Goal: Find specific page/section: Find specific page/section

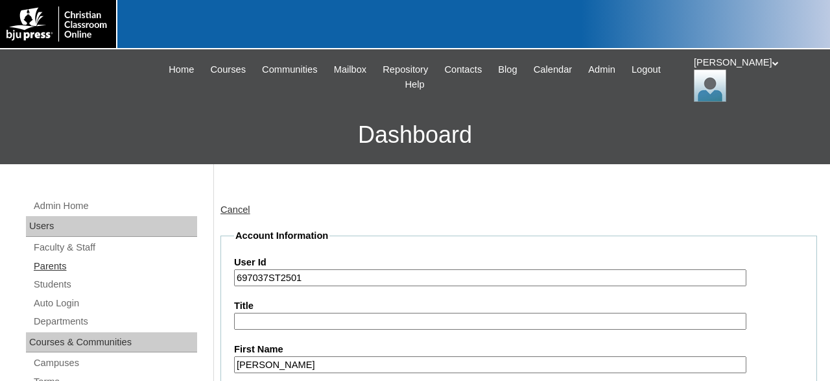
click at [59, 265] on link "Parents" at bounding box center [114, 266] width 165 height 16
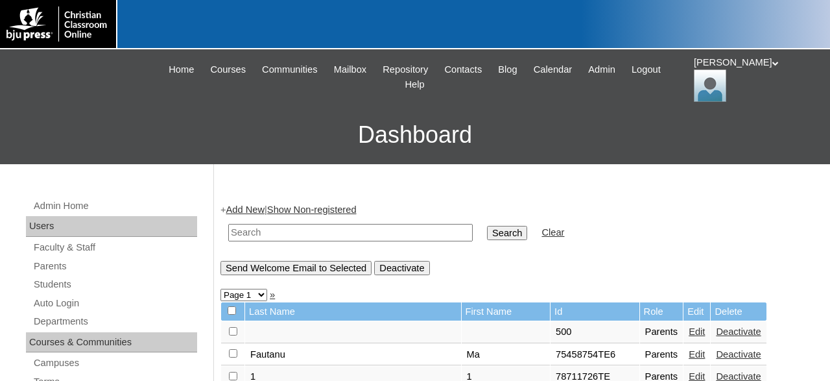
click at [373, 233] on input "text" at bounding box center [350, 233] width 245 height 18
type input "jackie_griffin@houmachristianschool.com"
click at [487, 226] on input "Search" at bounding box center [507, 233] width 40 height 14
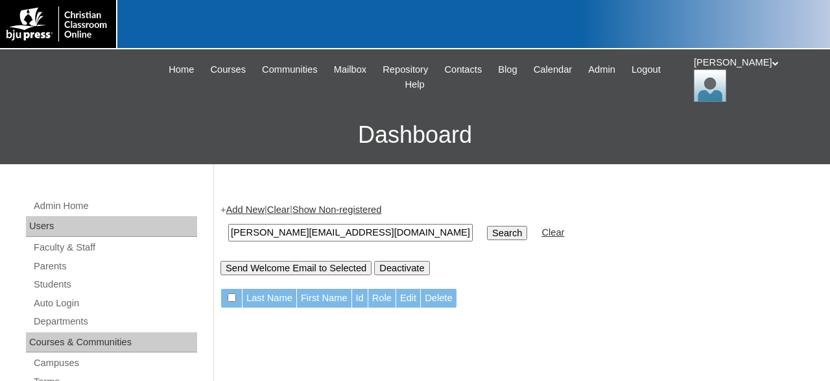
drag, startPoint x: 437, startPoint y: 230, endPoint x: 178, endPoint y: 241, distance: 259.7
click at [228, 241] on input "[PERSON_NAME][EMAIL_ADDRESS][DOMAIN_NAME]" at bounding box center [350, 233] width 245 height 18
click at [312, 234] on input "text" at bounding box center [350, 233] width 245 height 18
type input "732174"
click at [487, 226] on input "Search" at bounding box center [507, 233] width 40 height 14
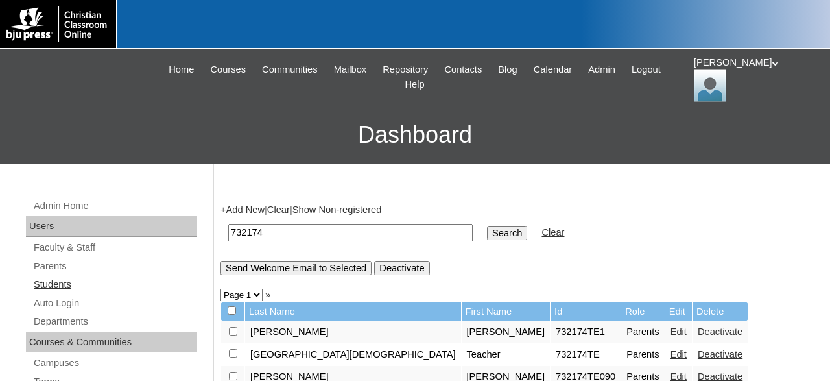
click at [63, 282] on link "Students" at bounding box center [114, 284] width 165 height 16
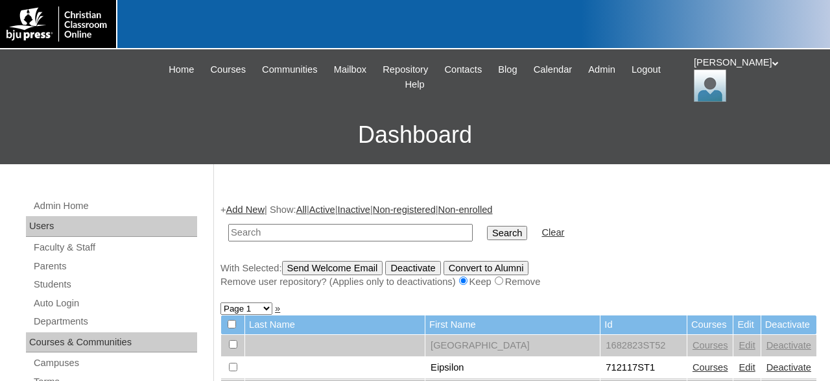
click at [326, 228] on input "text" at bounding box center [350, 233] width 245 height 18
type input "732174"
click at [487, 226] on input "Search" at bounding box center [507, 233] width 40 height 14
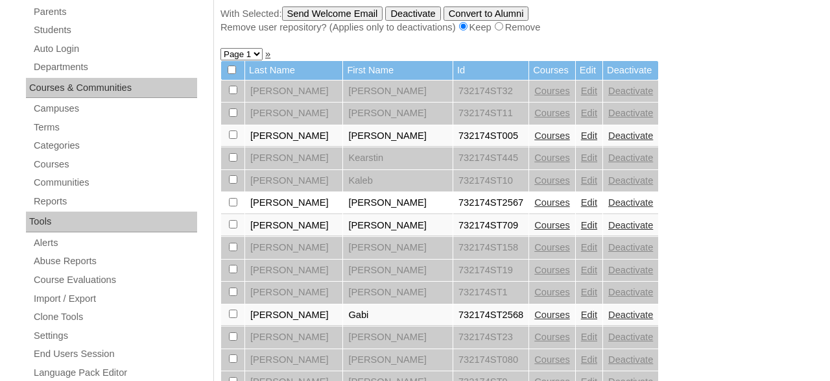
scroll to position [270, 0]
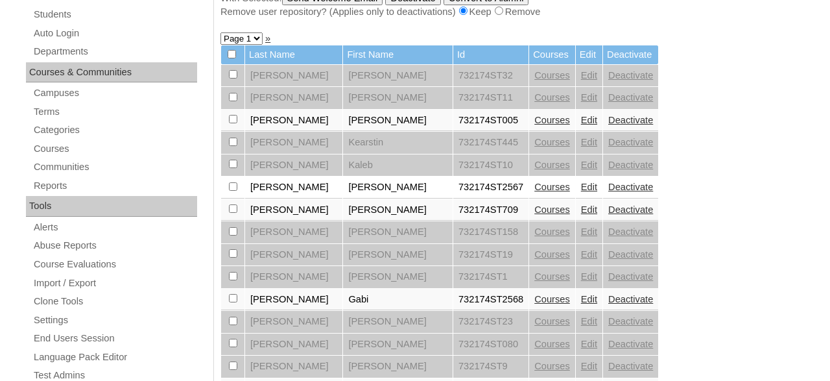
click at [534, 191] on link "Courses" at bounding box center [552, 187] width 36 height 10
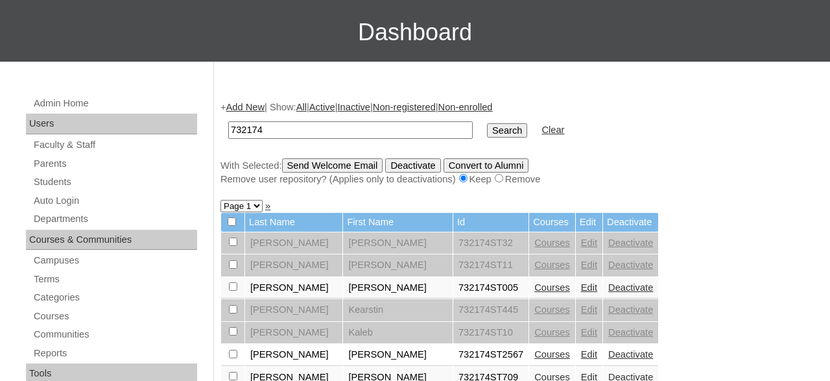
scroll to position [311, 0]
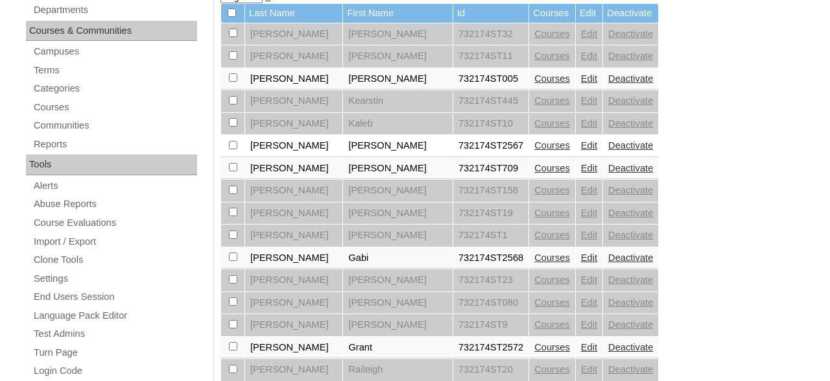
click at [581, 148] on link "Edit" at bounding box center [589, 145] width 16 height 10
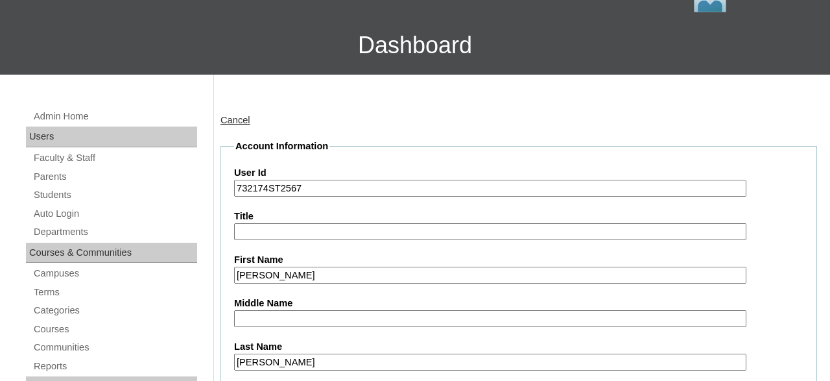
scroll to position [67, 0]
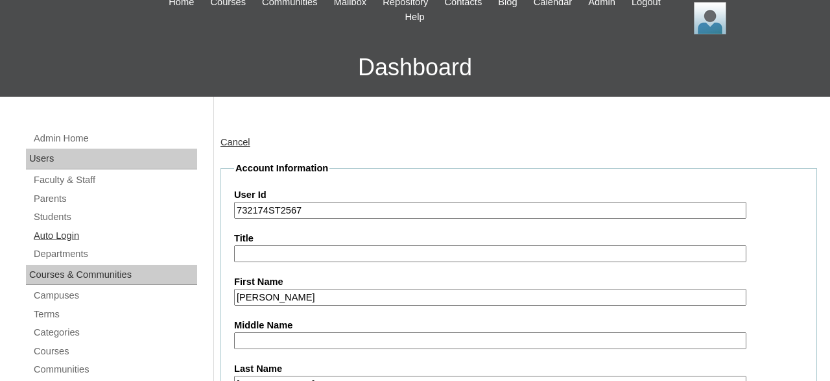
click at [66, 235] on link "Auto Login" at bounding box center [114, 236] width 165 height 16
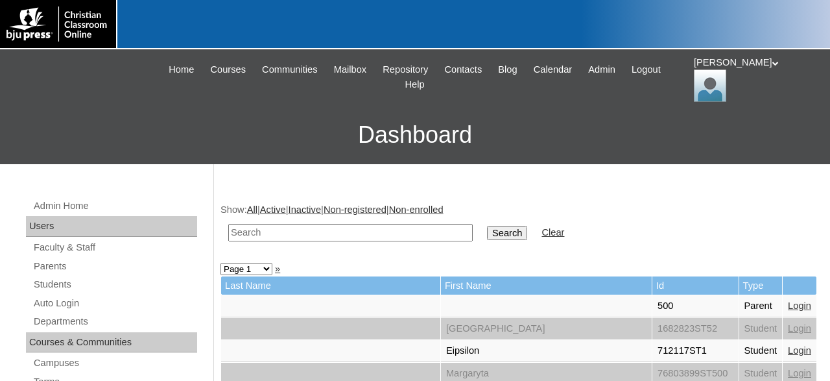
click at [396, 233] on input "text" at bounding box center [350, 233] width 245 height 18
click at [352, 226] on input "text" at bounding box center [350, 233] width 245 height 18
type input "732174"
click at [487, 226] on input "Search" at bounding box center [507, 233] width 40 height 14
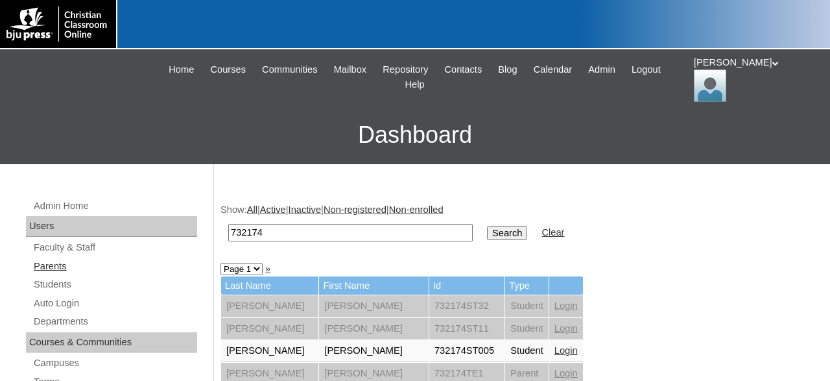
click at [60, 261] on link "Parents" at bounding box center [114, 266] width 165 height 16
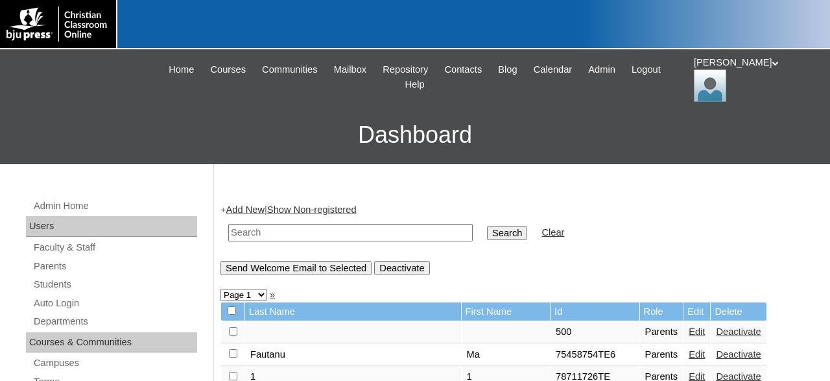
click at [305, 232] on input "text" at bounding box center [350, 233] width 245 height 18
type input "griffin"
click at [487, 226] on input "Search" at bounding box center [507, 233] width 40 height 14
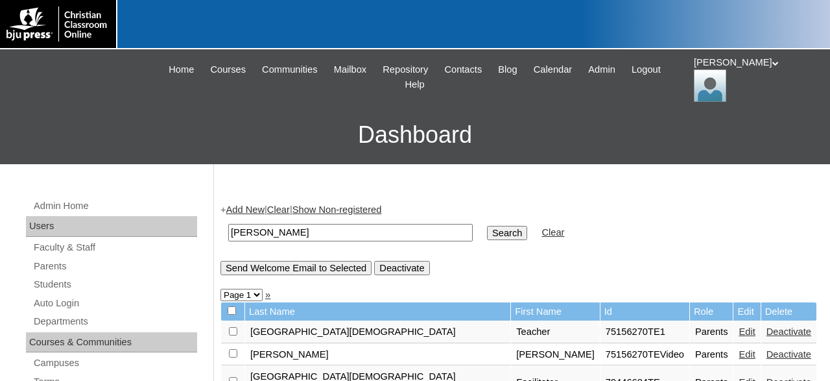
drag, startPoint x: 310, startPoint y: 228, endPoint x: 173, endPoint y: 235, distance: 137.0
click at [228, 235] on input "griffin" at bounding box center [350, 233] width 245 height 18
type input "732174"
click at [487, 226] on input "Search" at bounding box center [507, 233] width 40 height 14
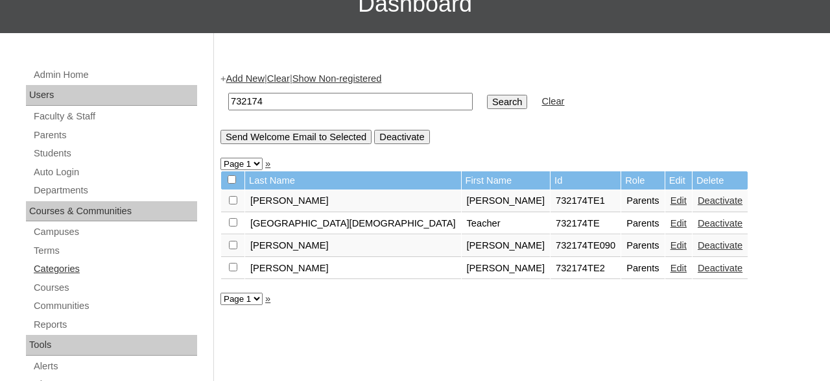
scroll to position [135, 0]
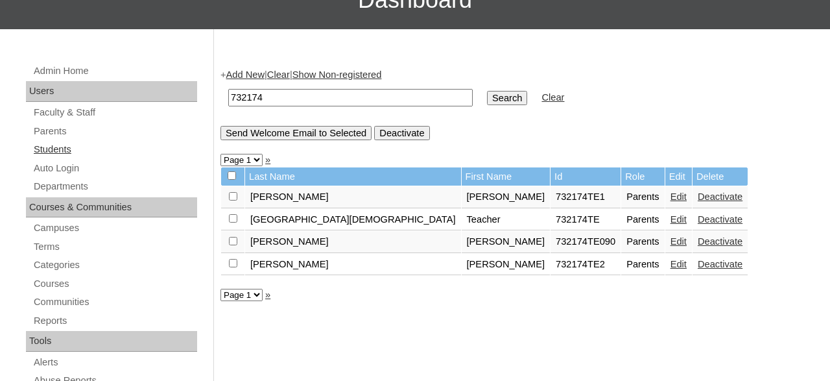
click at [63, 151] on link "Students" at bounding box center [114, 149] width 165 height 16
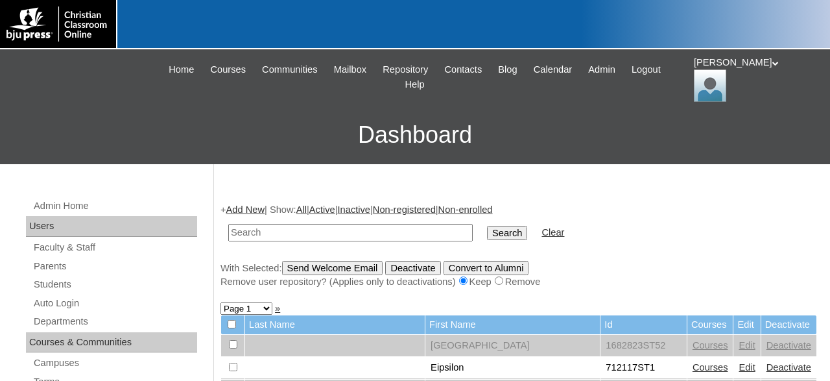
drag, startPoint x: 258, startPoint y: 230, endPoint x: 241, endPoint y: 229, distance: 16.9
click at [241, 229] on input "text" at bounding box center [350, 233] width 245 height 18
type input "732174"
click at [487, 226] on input "Search" at bounding box center [507, 233] width 40 height 14
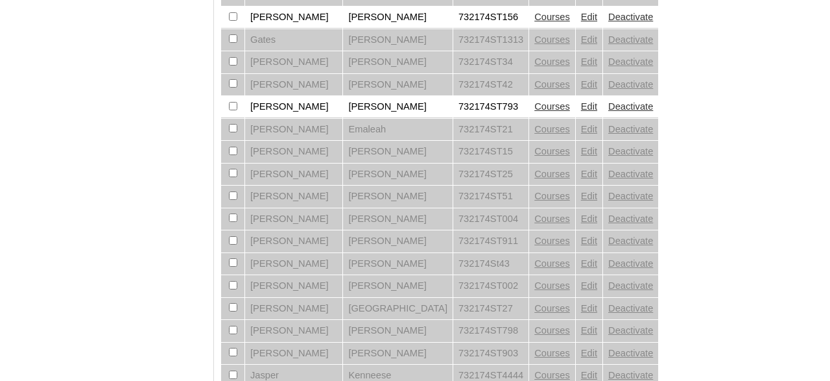
scroll to position [1121, 0]
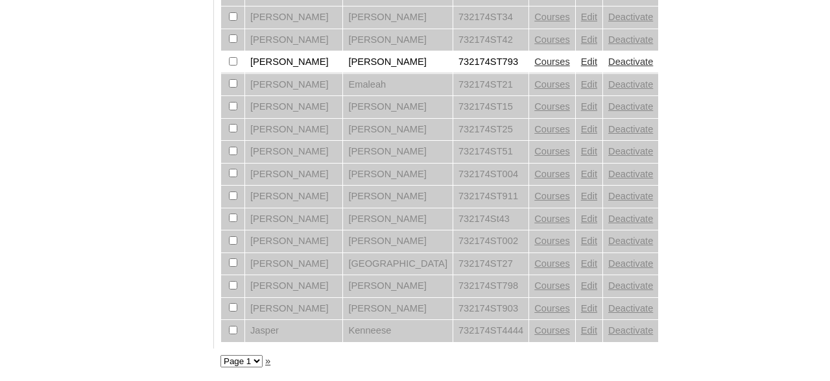
click at [221, 355] on select "Page 1 Page 2 Page 3" at bounding box center [242, 361] width 42 height 12
select select "admin_students.php?q=732174&submit=Search&page=3"
click option "Page 3" at bounding box center [0, 0] width 0 height 0
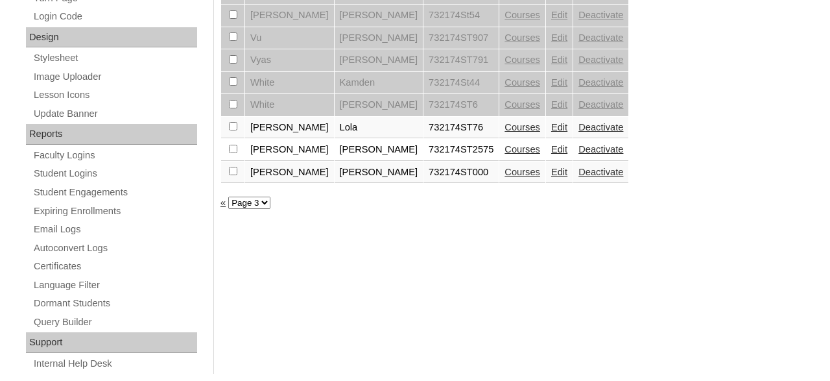
scroll to position [689, 0]
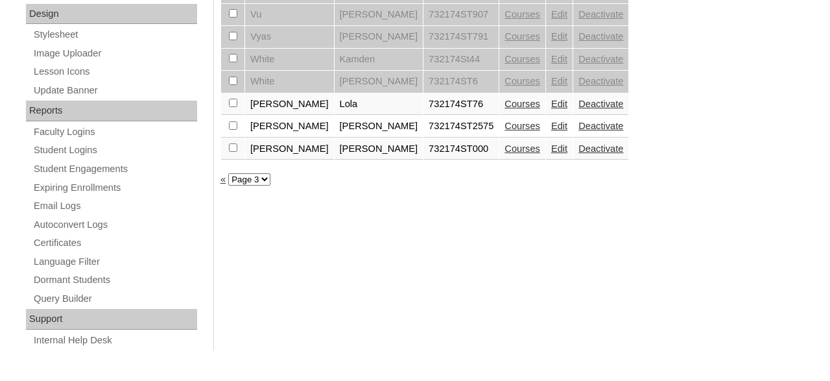
click at [228, 173] on select "Page 1 Page 2 Page 3" at bounding box center [249, 179] width 42 height 12
select select "admin_students.php?q=732174&submit=Search&page=2"
click option "Page 2" at bounding box center [0, 0] width 0 height 0
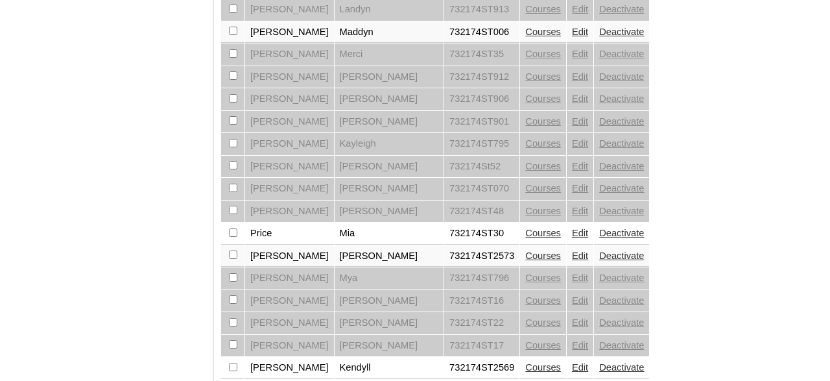
scroll to position [1121, 0]
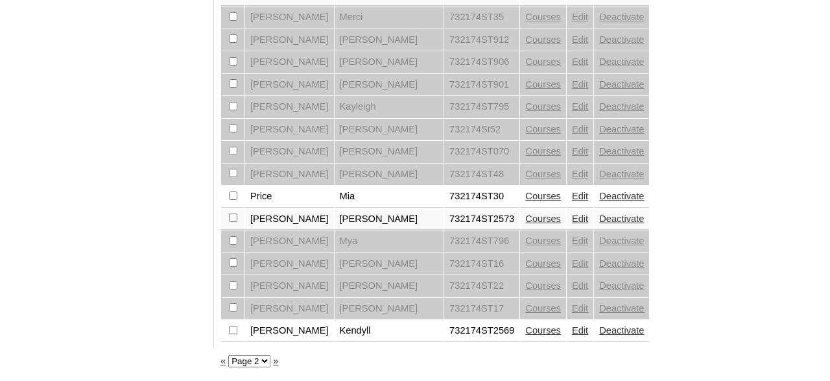
click at [525, 216] on link "Courses" at bounding box center [543, 218] width 36 height 10
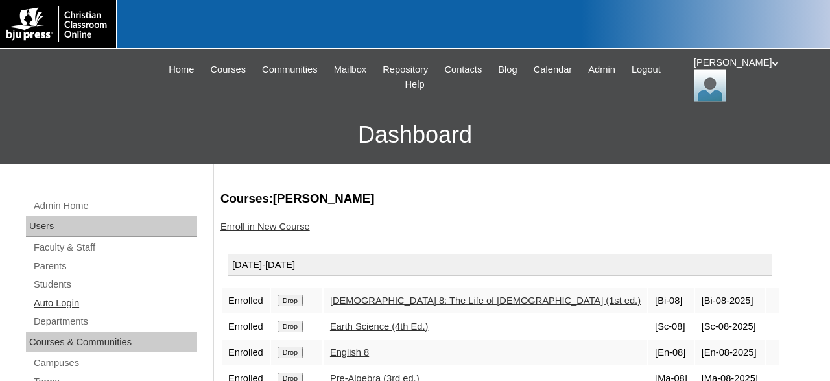
click at [62, 302] on link "Auto Login" at bounding box center [114, 303] width 165 height 16
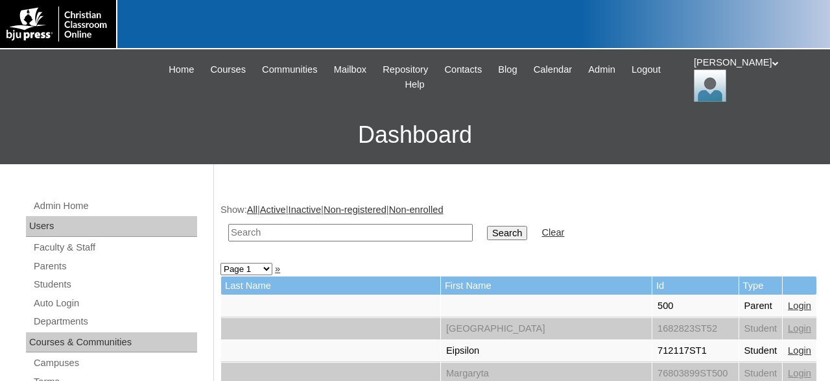
click at [335, 230] on input "text" at bounding box center [350, 233] width 245 height 18
type input "732174"
click at [487, 226] on input "Search" at bounding box center [507, 233] width 40 height 14
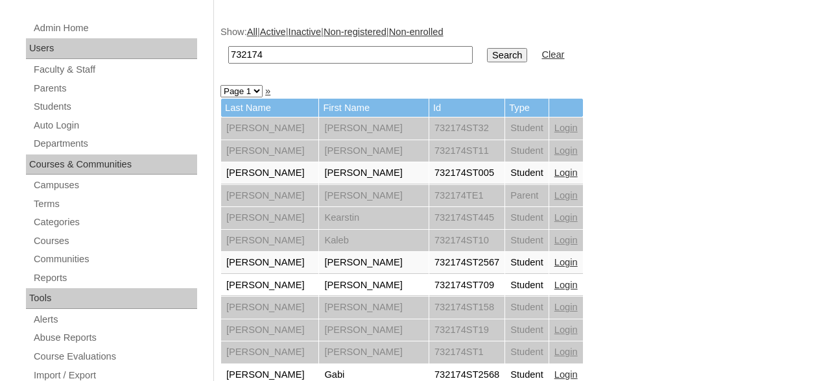
scroll to position [202, 0]
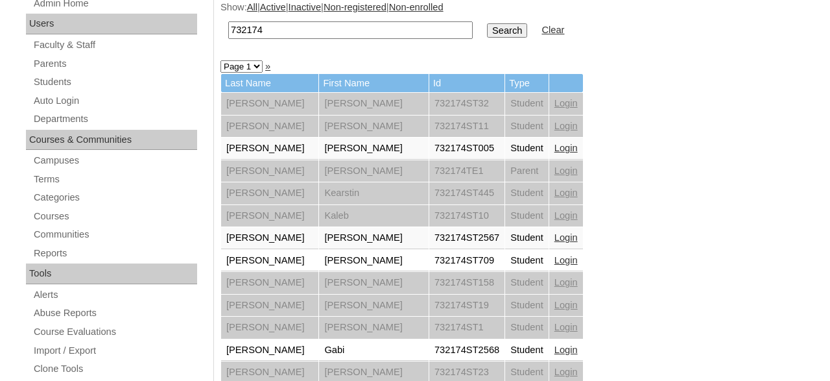
click at [555, 237] on link "Login" at bounding box center [566, 237] width 23 height 10
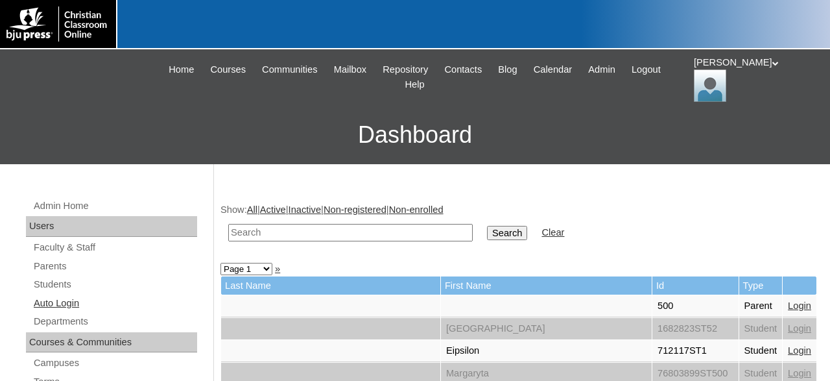
click at [69, 302] on link "Auto Login" at bounding box center [114, 303] width 165 height 16
click at [339, 229] on input "text" at bounding box center [350, 233] width 245 height 18
type input "732174"
click at [487, 226] on input "Search" at bounding box center [507, 233] width 40 height 14
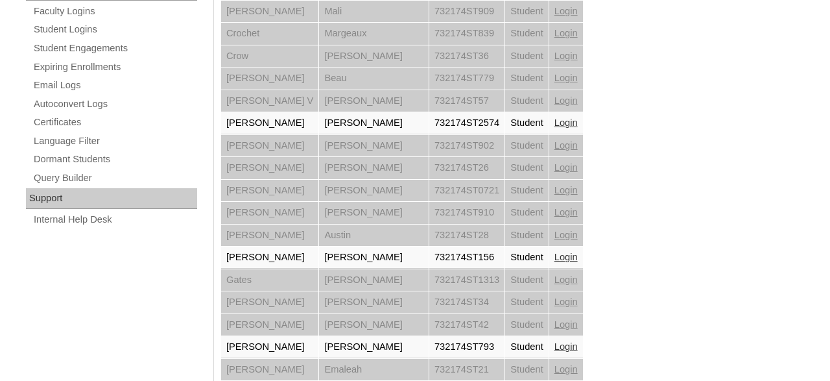
scroll to position [1062, 0]
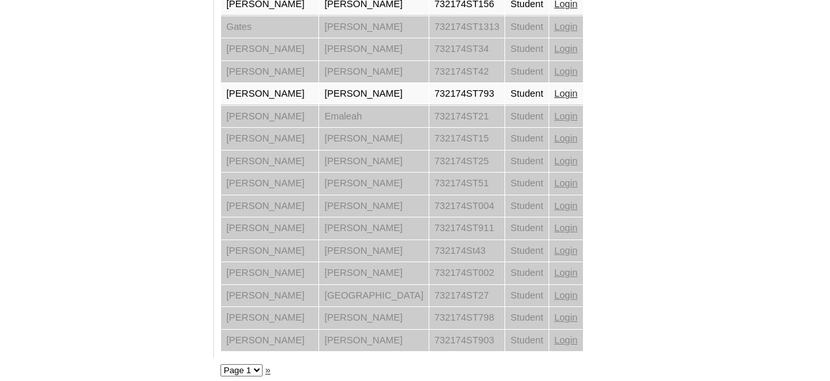
click at [221, 364] on select "Page 1 Page 2 Page 3" at bounding box center [242, 370] width 42 height 12
select select "admin_loginas.php?q=732174&submit=Search&page=2"
click option "Page 2" at bounding box center [0, 0] width 0 height 0
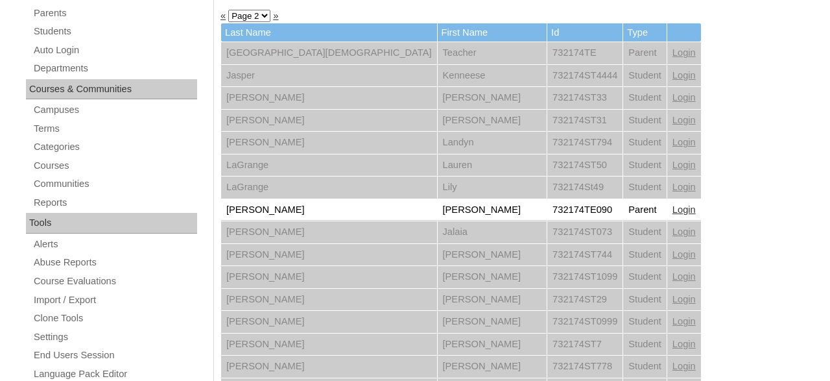
scroll to position [270, 0]
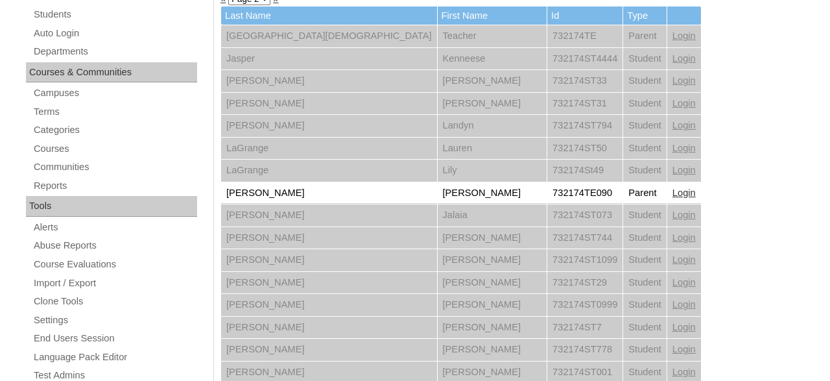
click at [673, 194] on link "Login" at bounding box center [684, 192] width 23 height 10
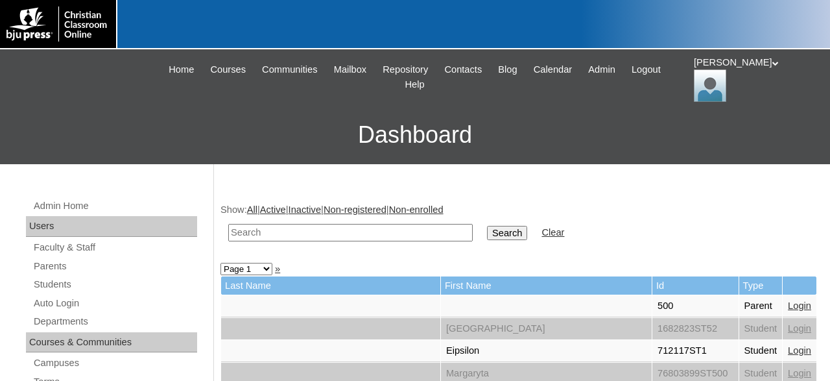
click at [729, 70] on div "Jonelle My Profile My Settings Logout" at bounding box center [755, 79] width 123 height 46
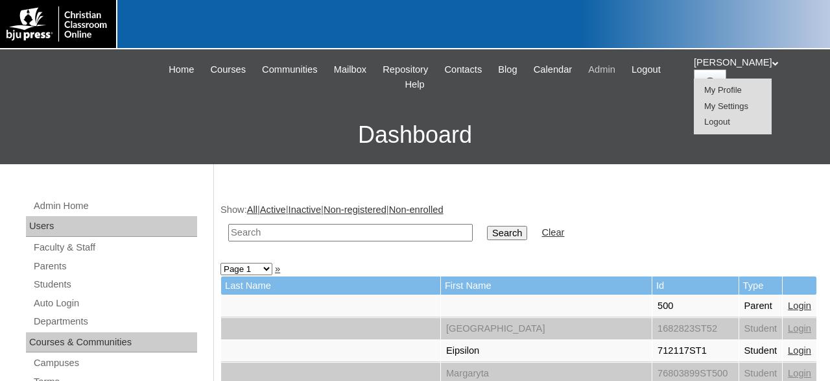
click at [616, 67] on span "Admin" at bounding box center [601, 69] width 27 height 15
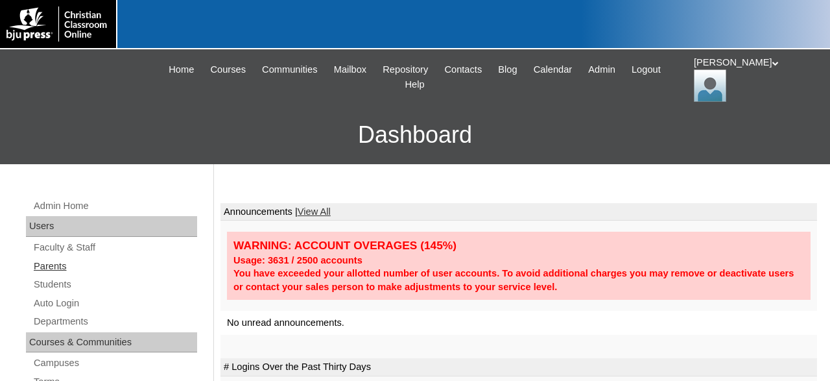
click at [64, 265] on link "Parents" at bounding box center [114, 266] width 165 height 16
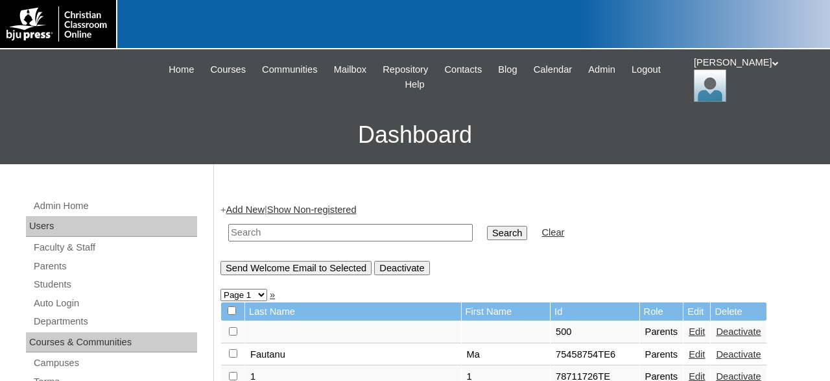
click at [347, 232] on input "text" at bounding box center [350, 233] width 245 height 18
type input "708162"
click at [487, 226] on input "Search" at bounding box center [507, 233] width 40 height 14
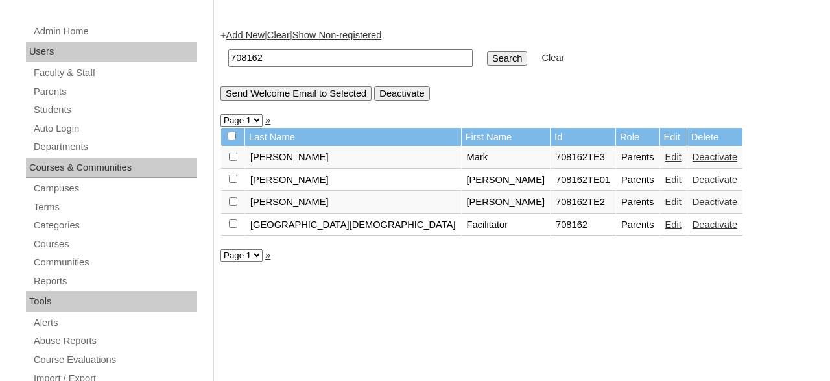
scroll to position [202, 0]
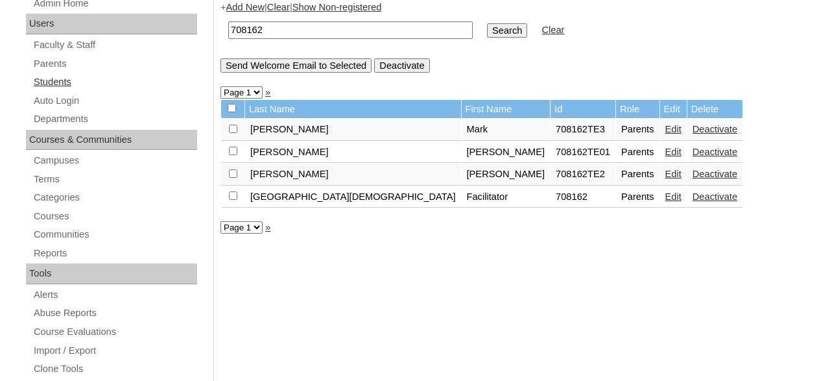
click at [59, 84] on link "Students" at bounding box center [114, 82] width 165 height 16
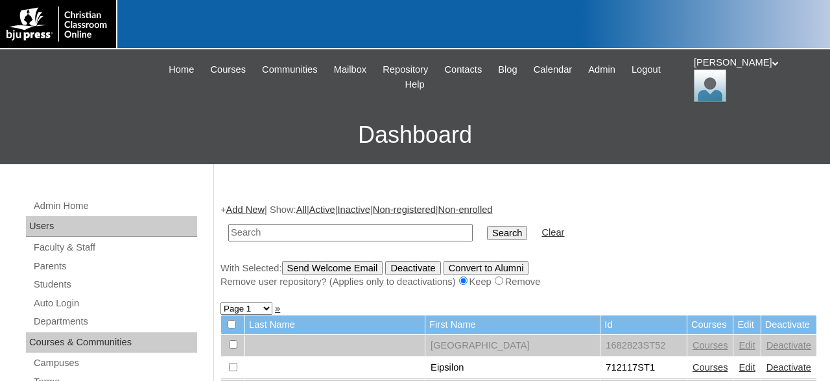
click at [374, 232] on input "text" at bounding box center [350, 233] width 245 height 18
type input "708162"
click at [487, 226] on input "Search" at bounding box center [507, 233] width 40 height 14
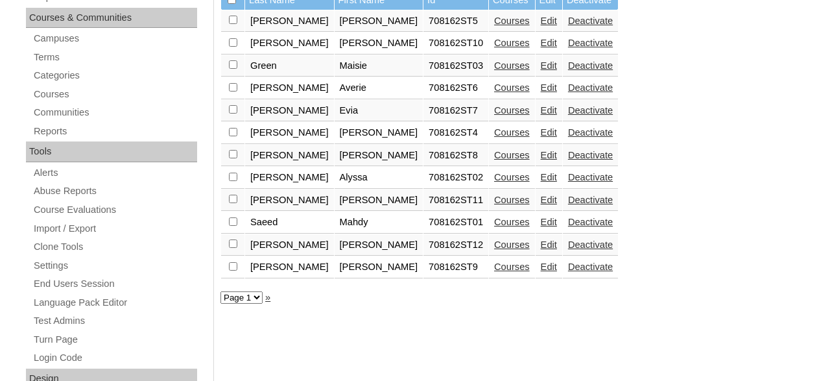
scroll to position [337, 0]
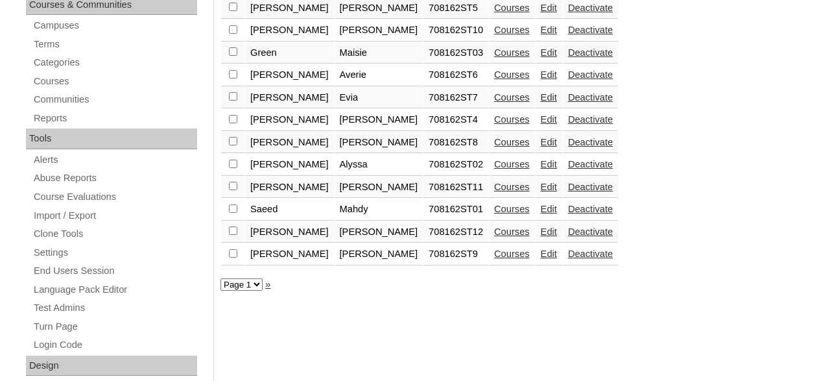
click at [494, 258] on link "Courses" at bounding box center [512, 253] width 36 height 10
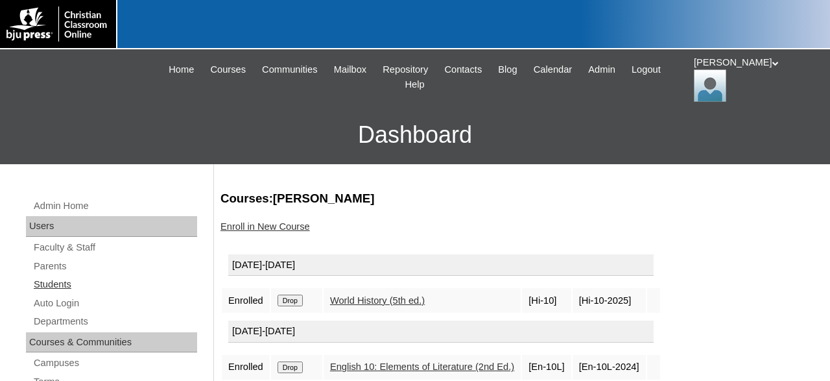
click at [64, 282] on link "Students" at bounding box center [114, 284] width 165 height 16
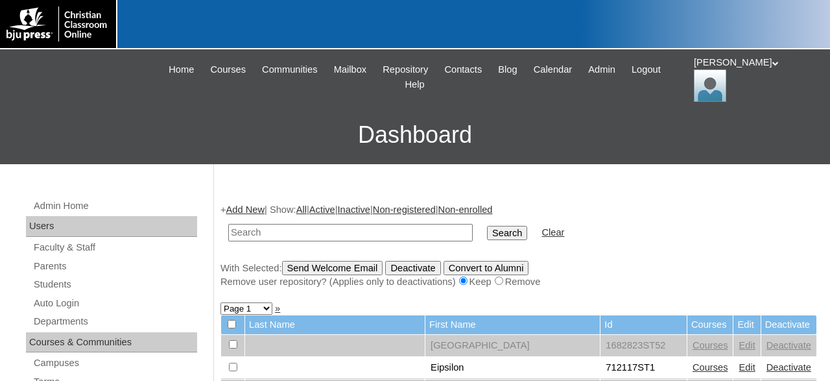
click at [376, 232] on input "text" at bounding box center [350, 233] width 245 height 18
type input "708162"
click at [487, 226] on input "Search" at bounding box center [507, 233] width 40 height 14
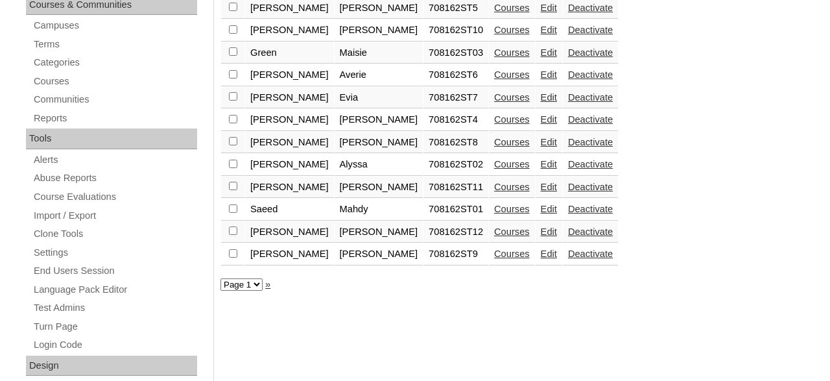
scroll to position [472, 0]
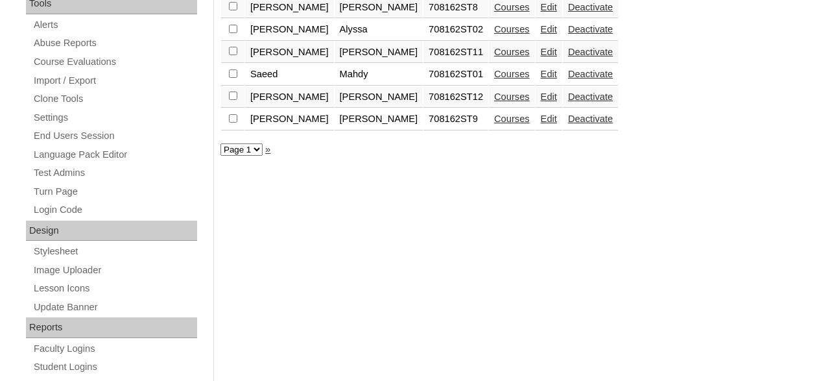
click at [494, 101] on link "Courses" at bounding box center [512, 96] width 36 height 10
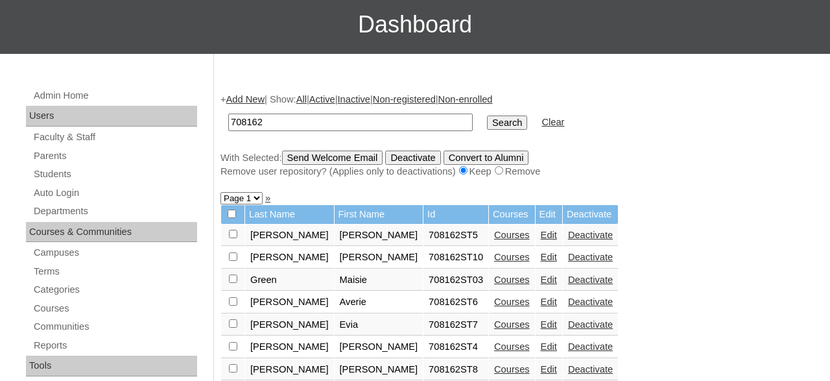
scroll to position [176, 0]
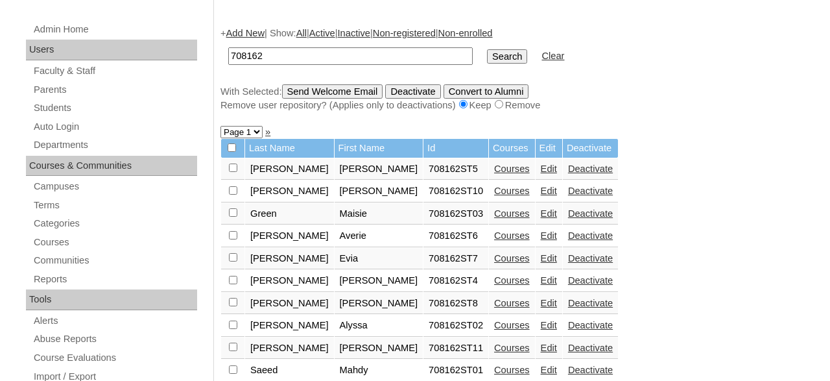
click at [494, 169] on link "Courses" at bounding box center [512, 168] width 36 height 10
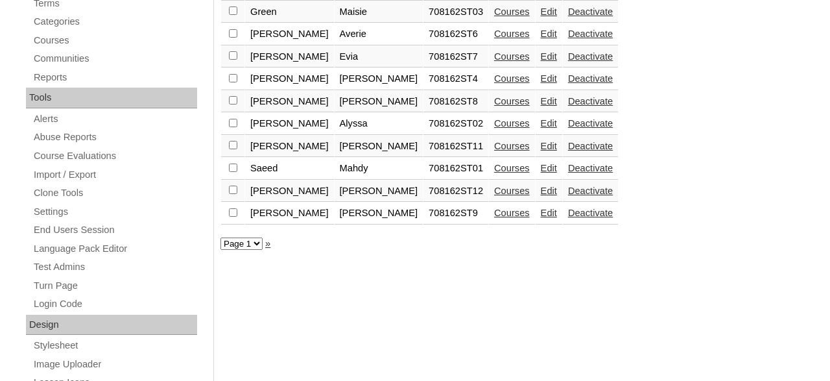
scroll to position [379, 0]
click at [494, 170] on link "Courses" at bounding box center [512, 167] width 36 height 10
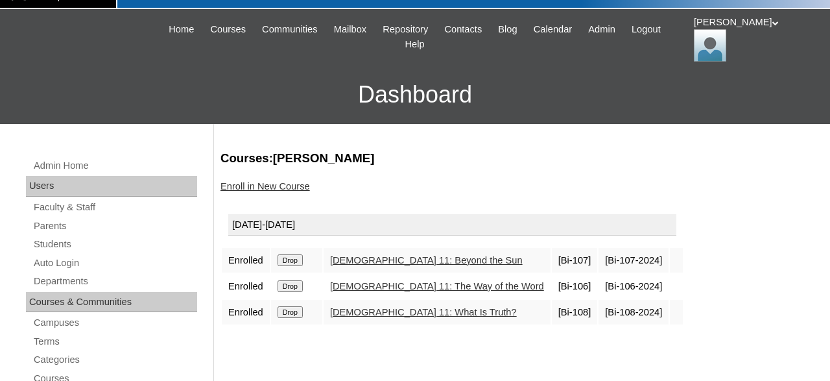
scroll to position [135, 0]
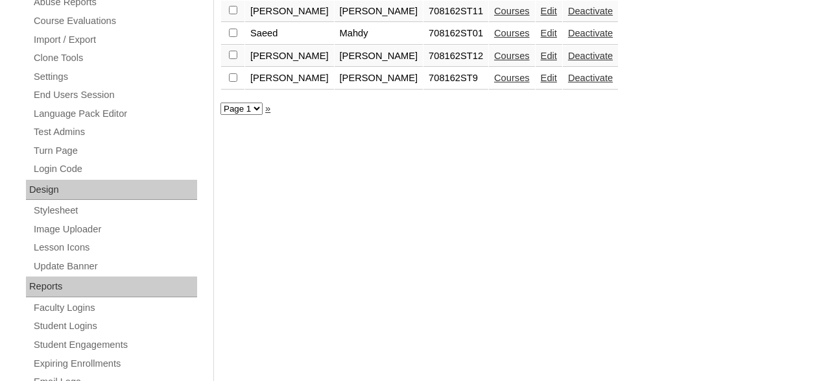
scroll to position [514, 0]
click at [494, 82] on link "Courses" at bounding box center [512, 77] width 36 height 10
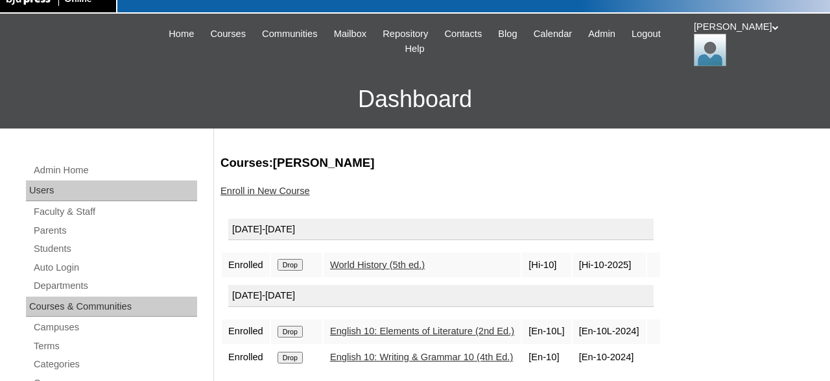
scroll to position [67, 0]
